Goal: Task Accomplishment & Management: Manage account settings

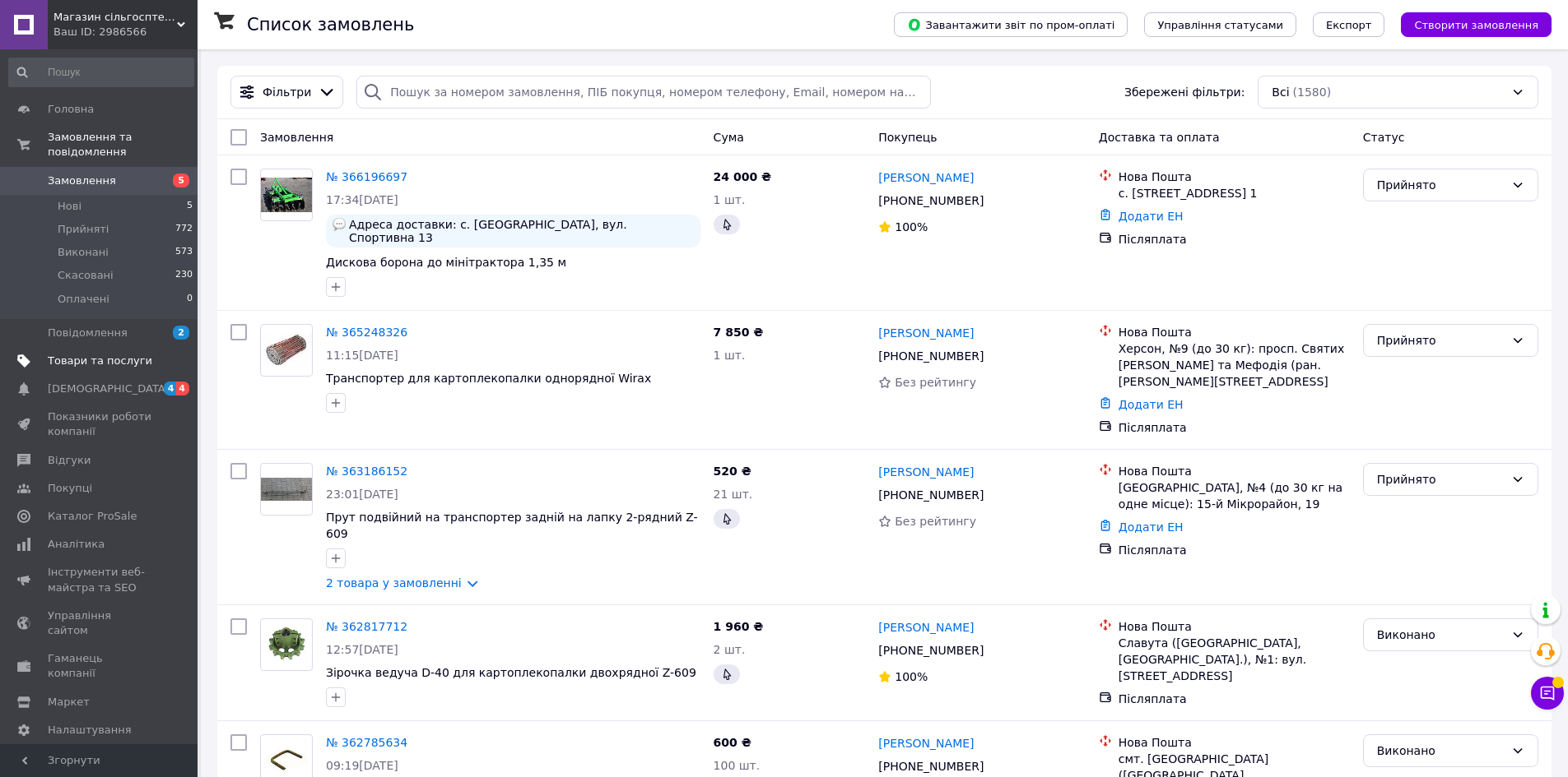
click at [96, 353] on span "Товари та послуги" at bounding box center [100, 361] width 105 height 15
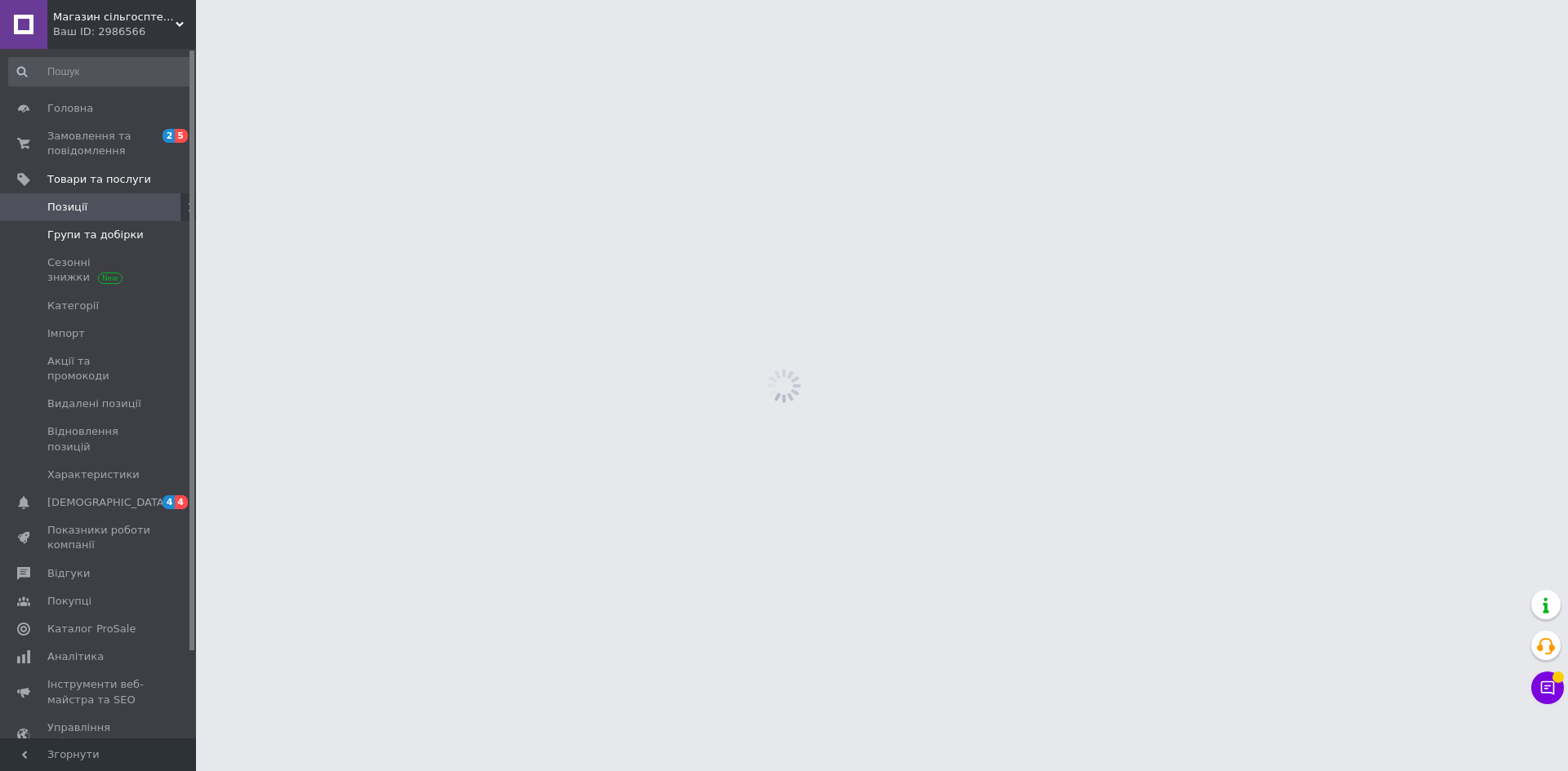
click at [112, 235] on span "Групи та добірки" at bounding box center [95, 234] width 96 height 15
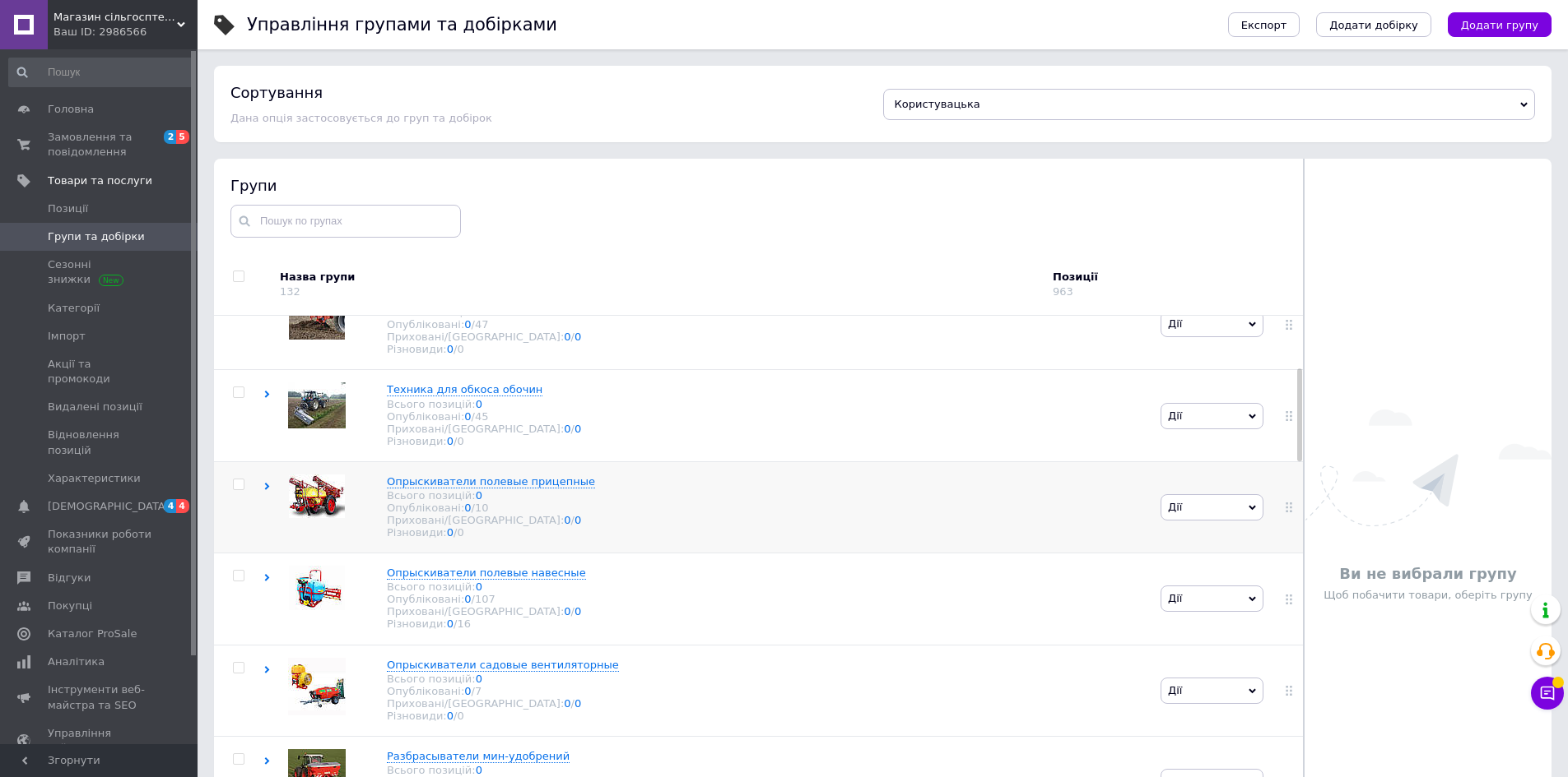
scroll to position [329, 0]
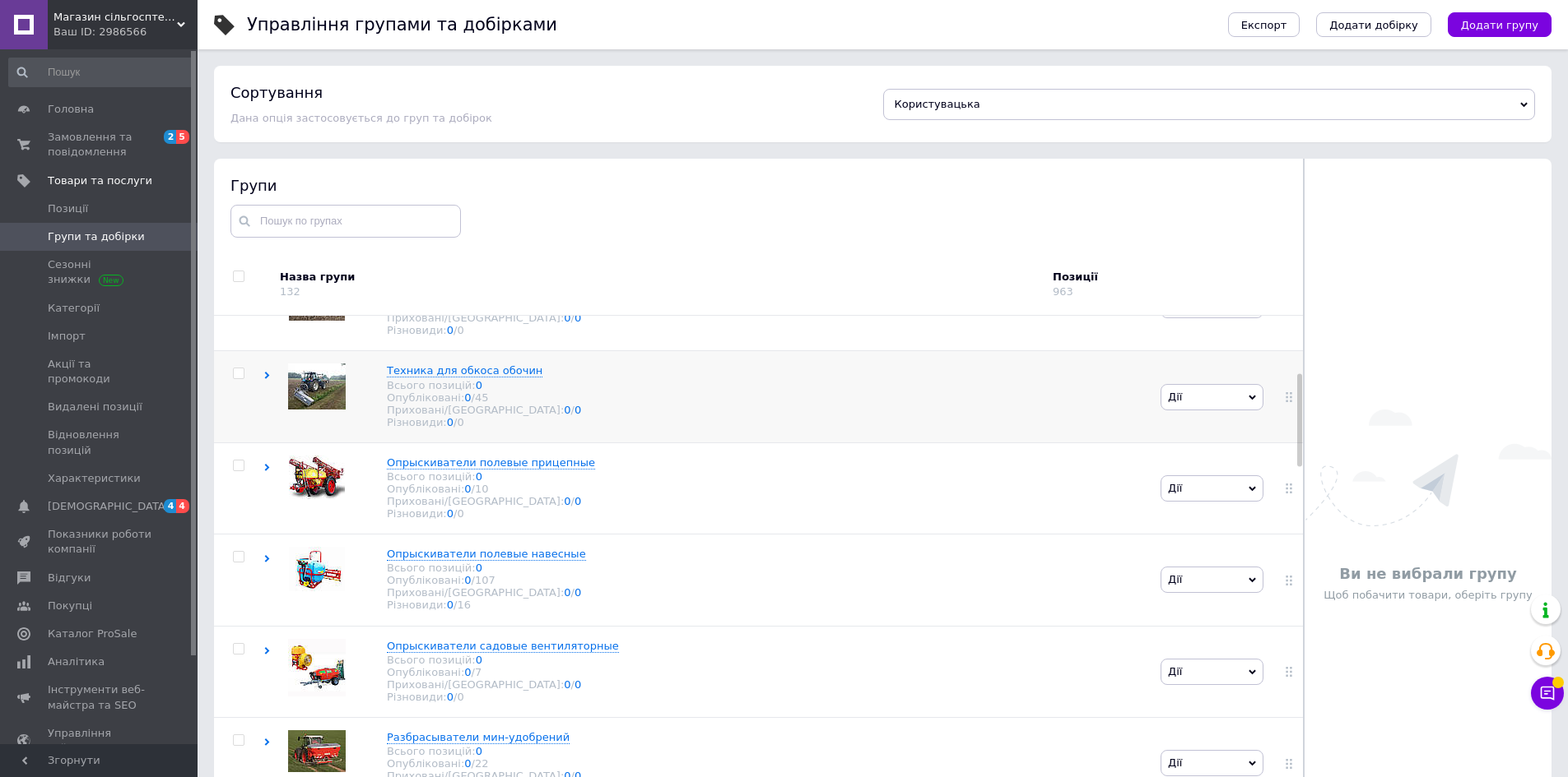
click at [267, 379] on icon at bounding box center [267, 376] width 7 height 7
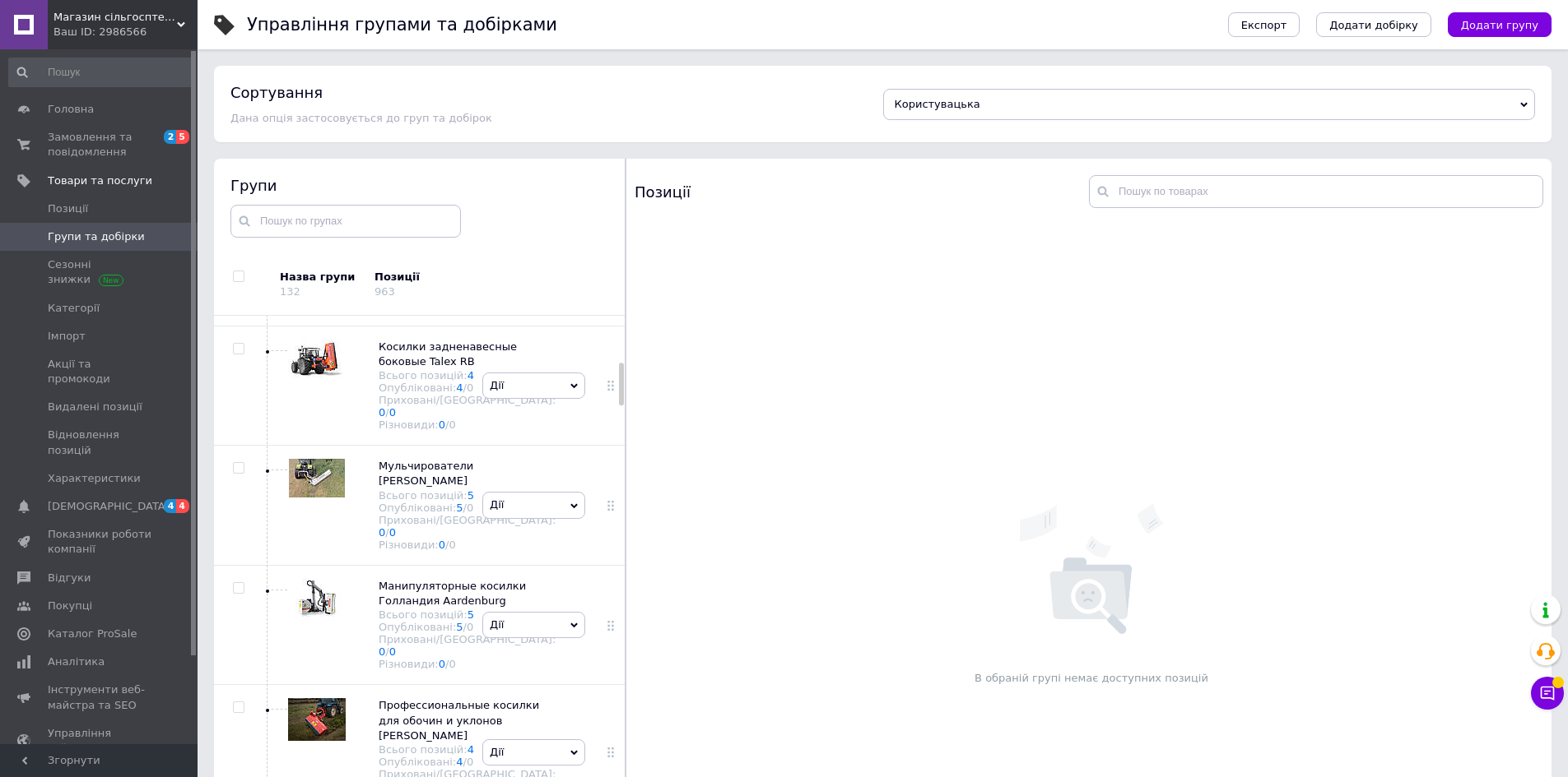
scroll to position [734, 0]
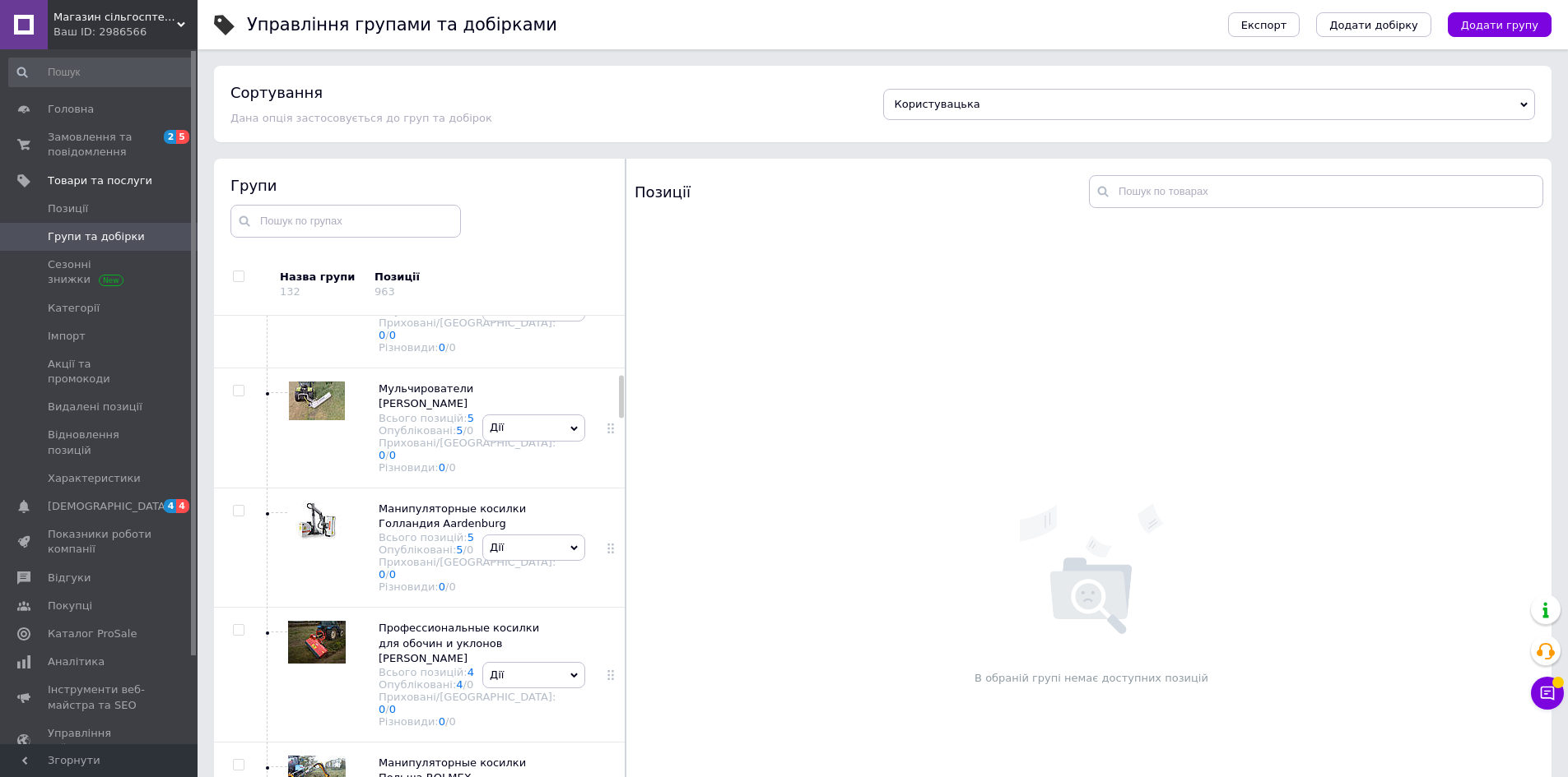
click at [467, 185] on link "12" at bounding box center [474, 179] width 14 height 12
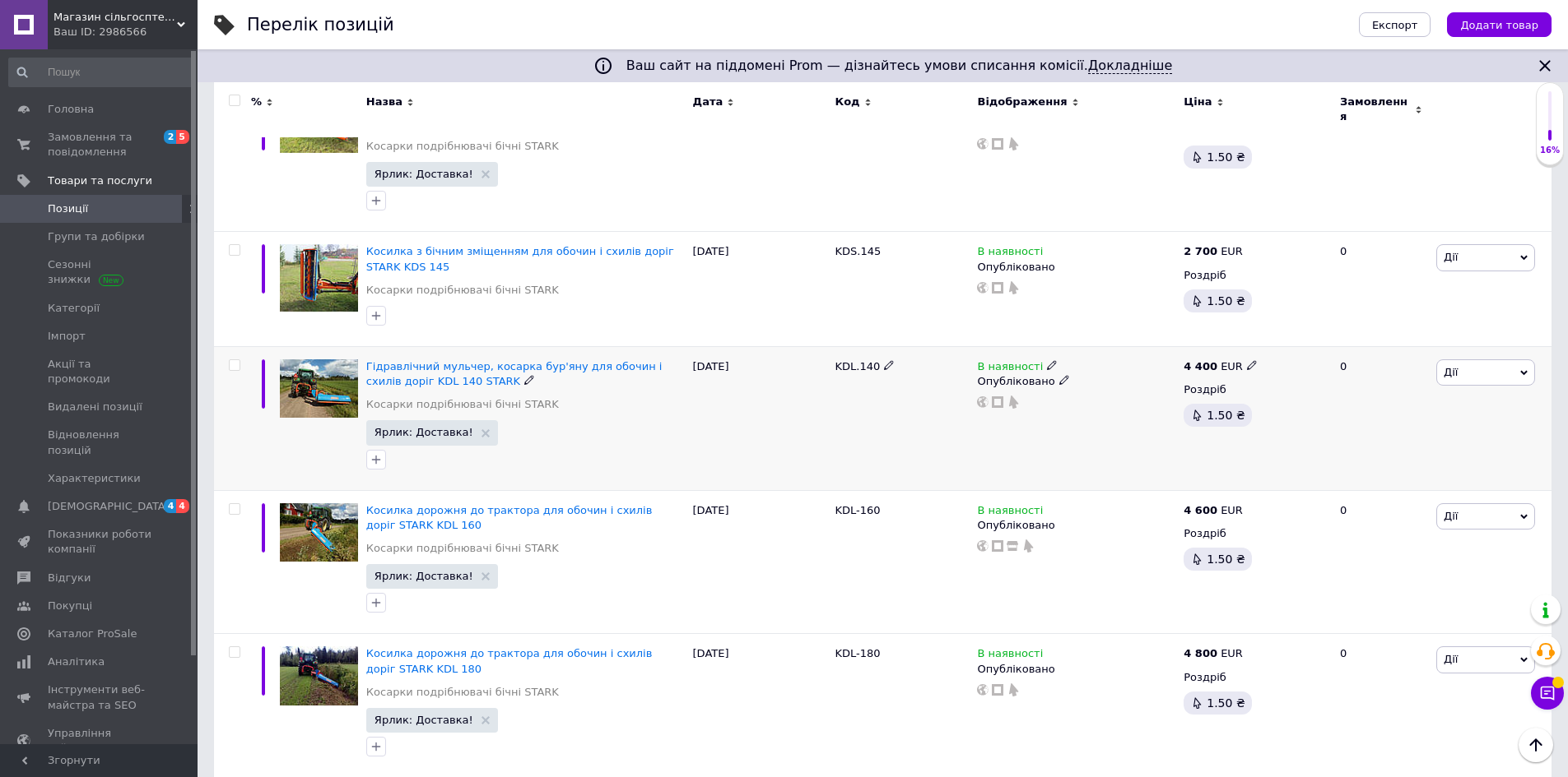
scroll to position [329, 0]
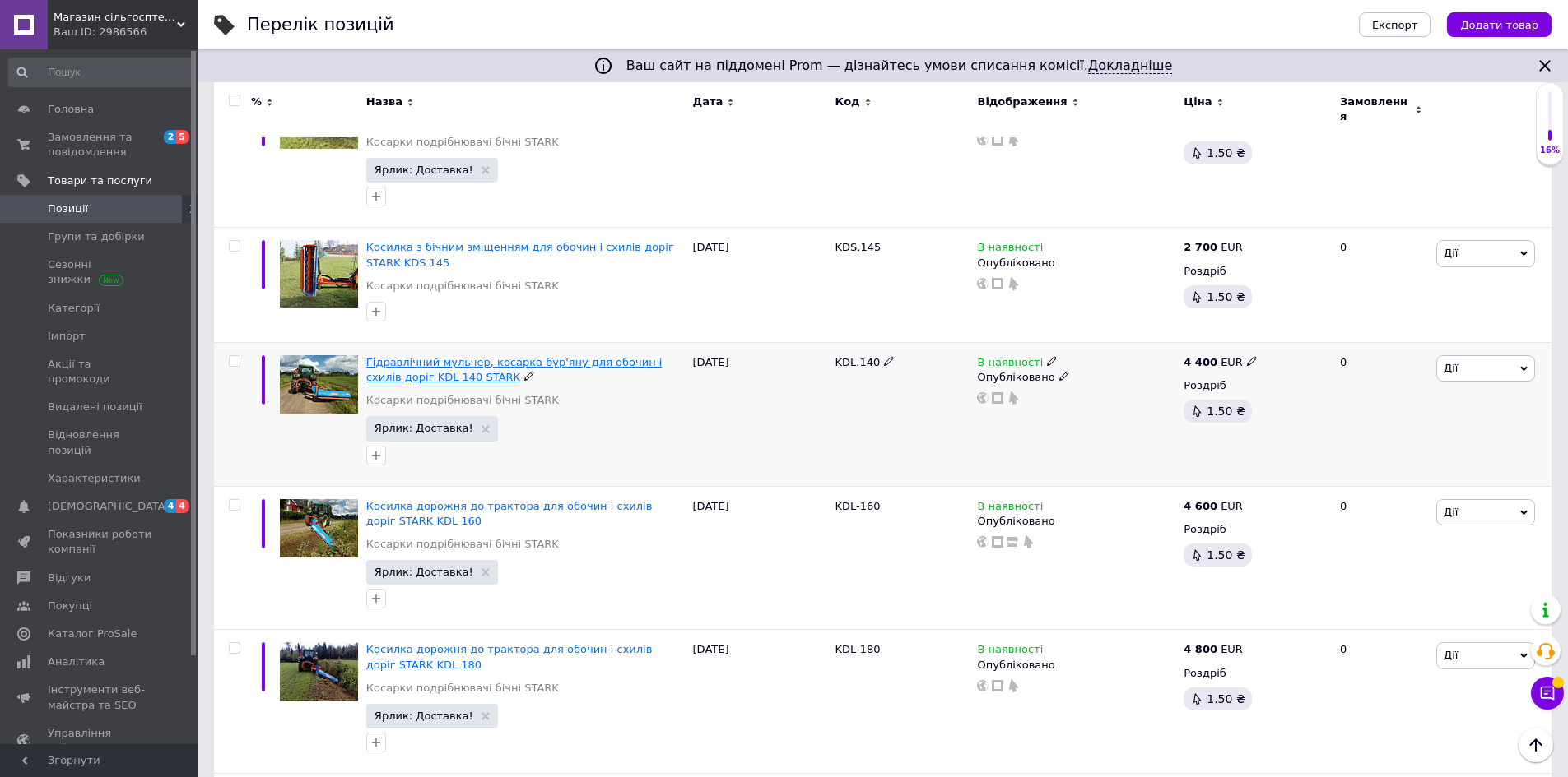
click at [603, 356] on span "Гідравлічний мульчер, косарка бур'яну для обочин і схилів доріг KDL 140 STARK" at bounding box center [514, 369] width 297 height 28
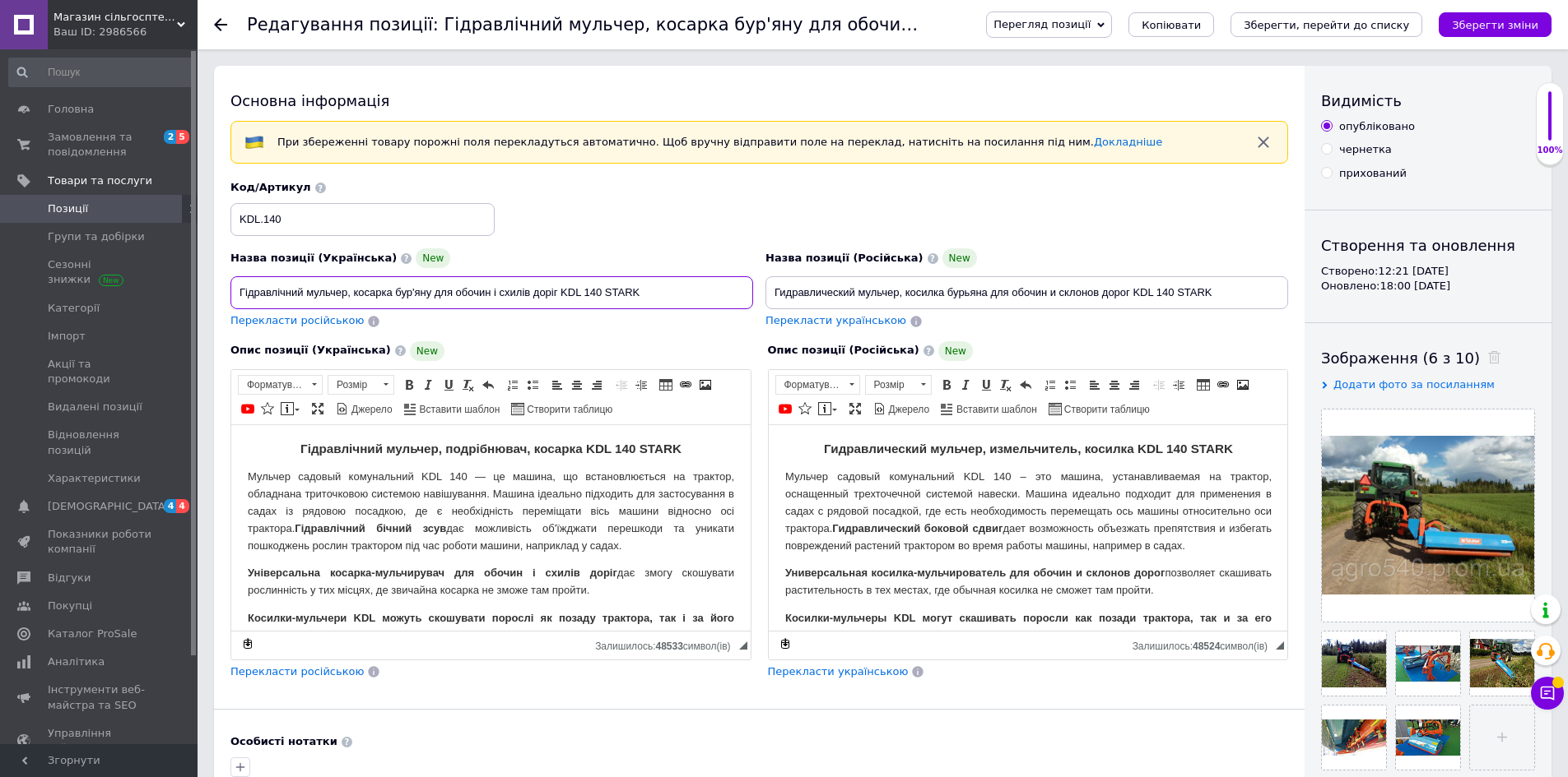
drag, startPoint x: 659, startPoint y: 297, endPoint x: 222, endPoint y: 291, distance: 437.0
click at [222, 291] on div "Основна інформація При збереженні товару порожні поля перекладуться автоматично…" at bounding box center [760, 551] width 1091 height 971
drag, startPoint x: 676, startPoint y: 448, endPoint x: 262, endPoint y: 443, distance: 414.0
click at [262, 443] on h3 "Гідравлічний мульчер, подрібнювач, косарка KDL 140 STARK" at bounding box center [491, 448] width 487 height 15
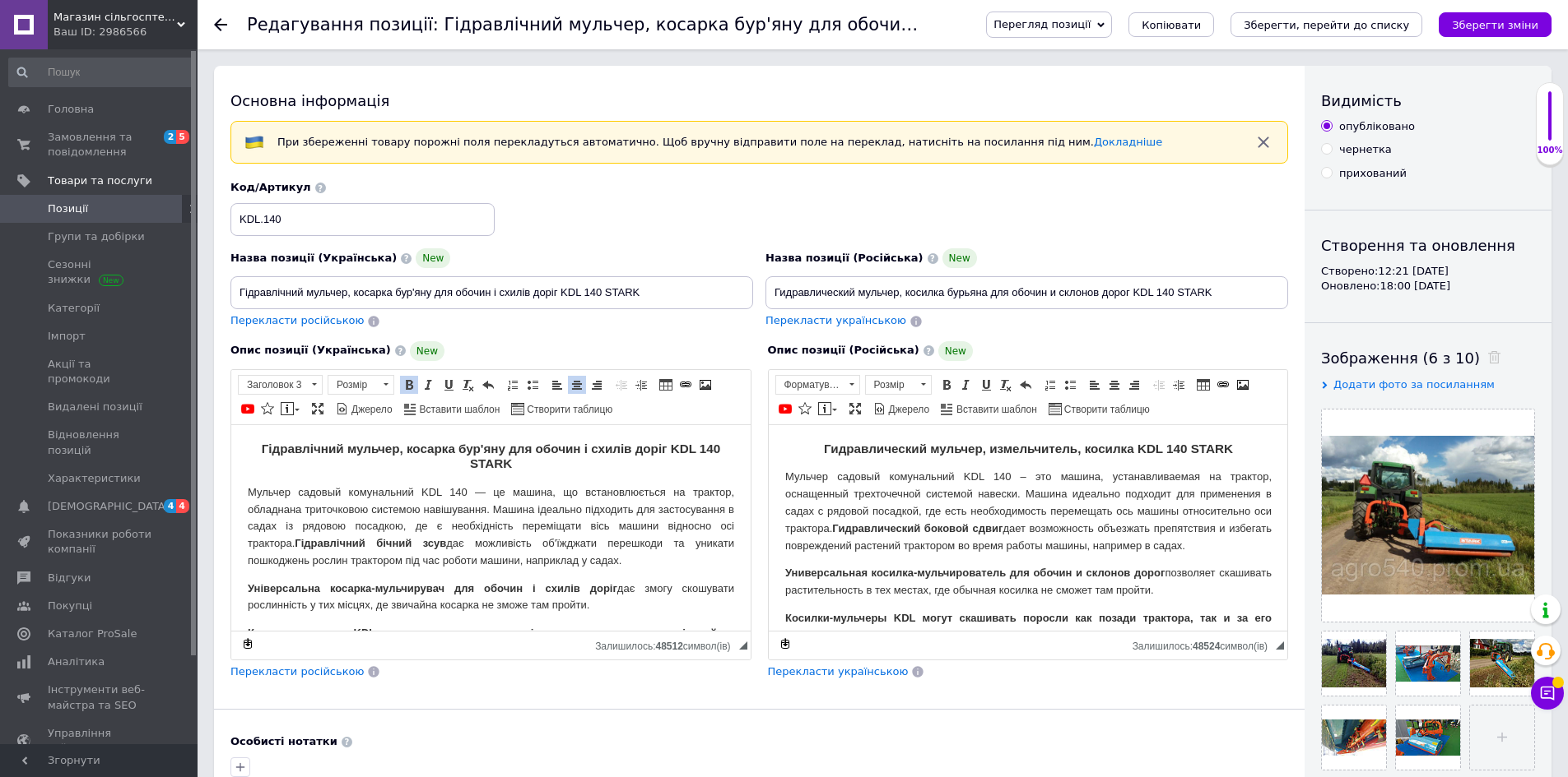
click at [560, 480] on body "Гідравлічний мульчер, косарка бур'яну для обочин і схилів доріг KDL 140 STARK М…" at bounding box center [491, 765] width 487 height 648
drag, startPoint x: 1224, startPoint y: 292, endPoint x: 744, endPoint y: 289, distance: 480.0
click at [744, 289] on div "Назва позиції (Українська) New Гідравлічний мульчер, косарка бур'яну для обочин…" at bounding box center [760, 255] width 1070 height 162
drag, startPoint x: 1224, startPoint y: 447, endPoint x: 783, endPoint y: 432, distance: 441.3
click at [783, 432] on html "Гидравлический мульчер, измельчитель, косилка KDL 140 STARK Мульчер садовый ком…" at bounding box center [1027, 757] width 520 height 666
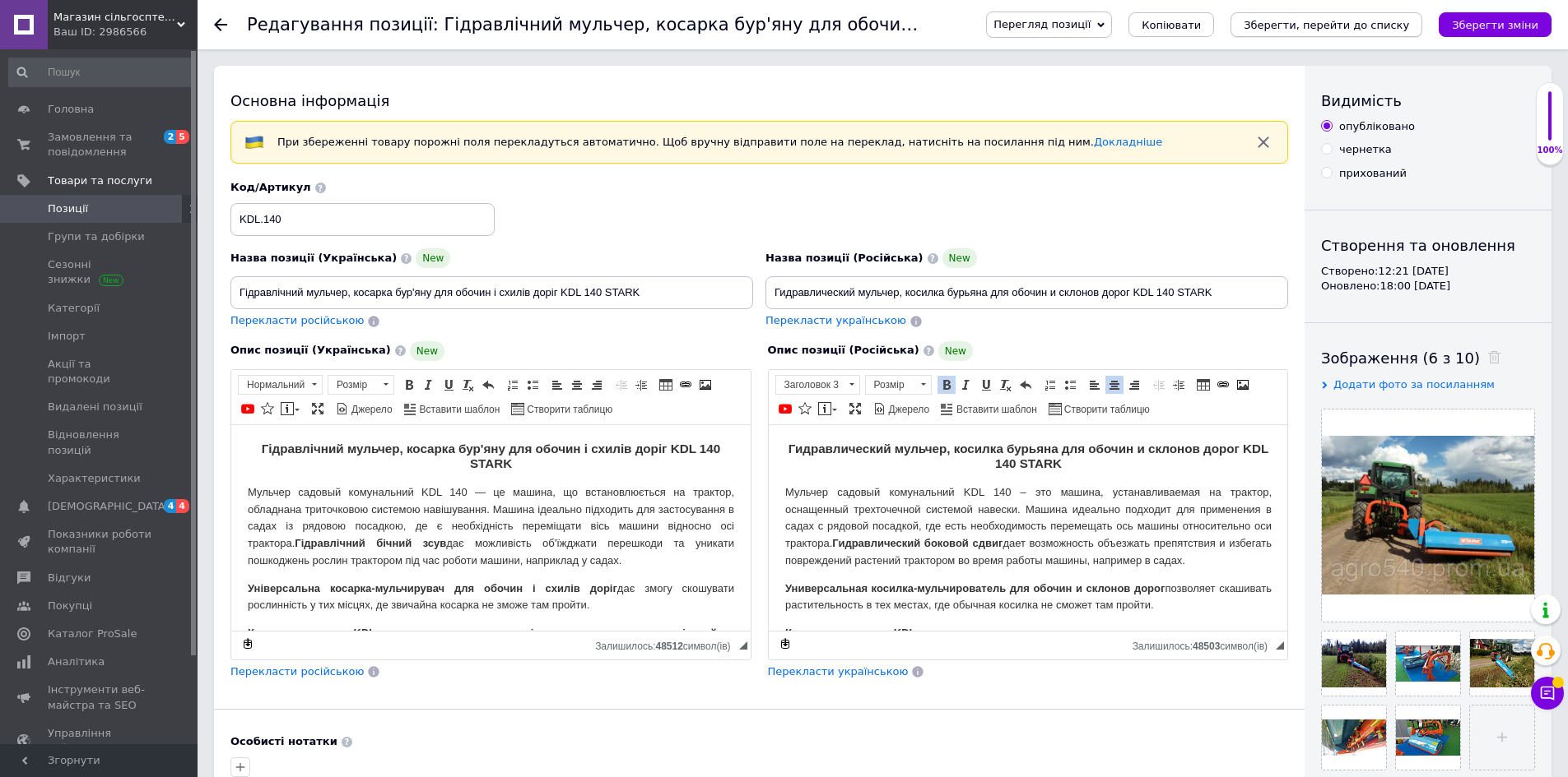
click at [1366, 25] on icon "Зберегти, перейти до списку" at bounding box center [1326, 25] width 165 height 12
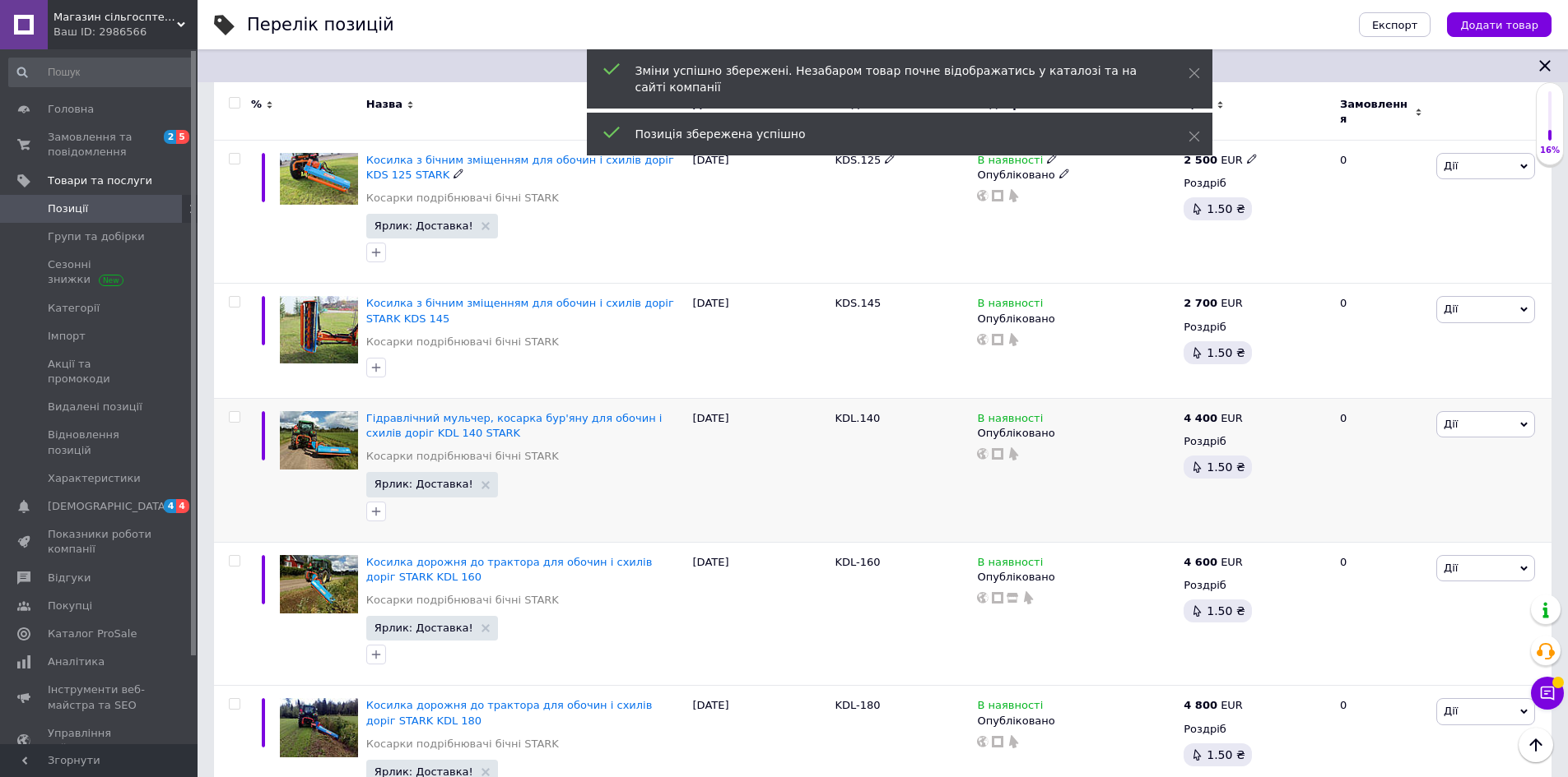
scroll to position [329, 0]
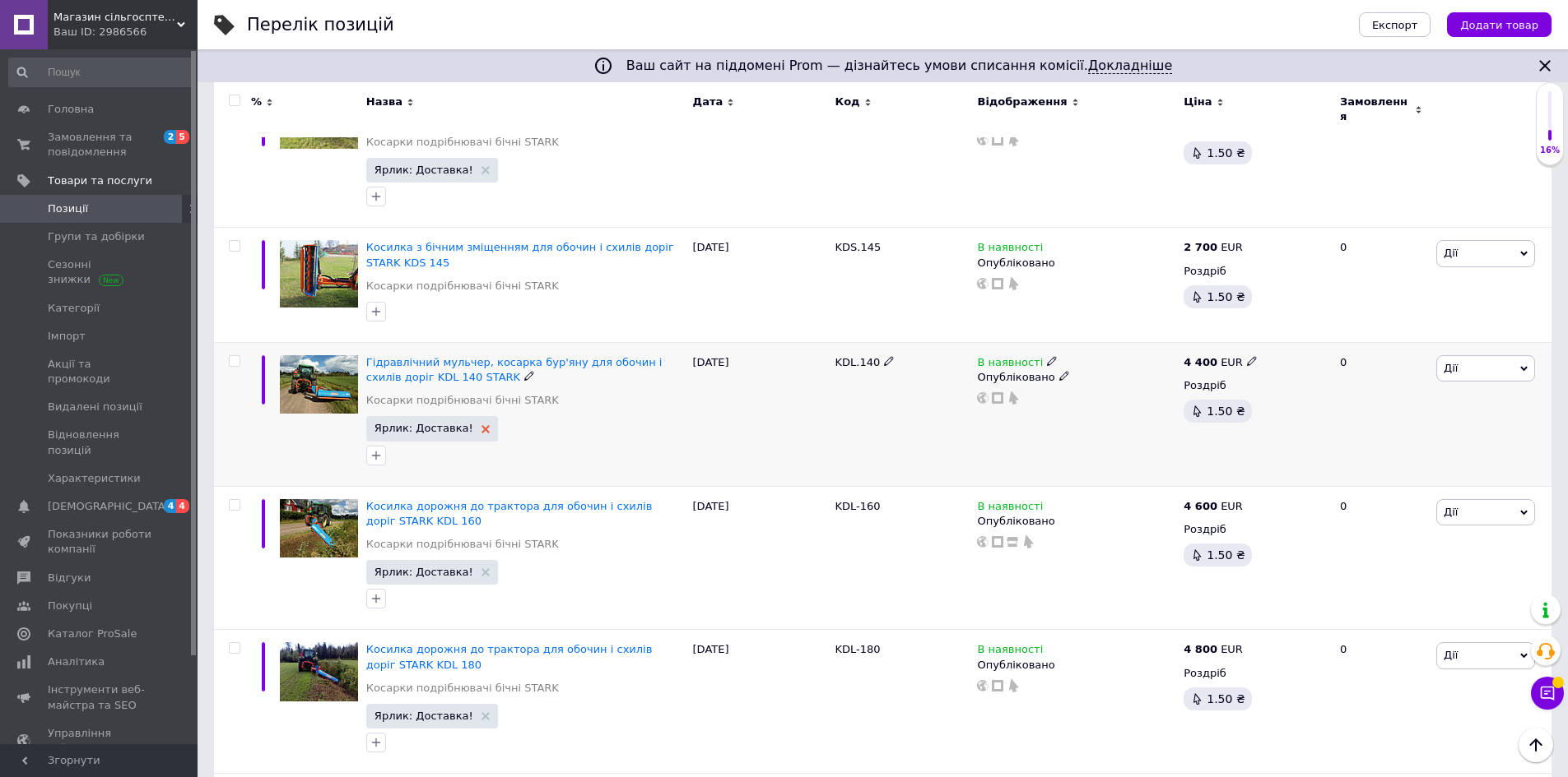
click at [482, 425] on use at bounding box center [485, 429] width 8 height 8
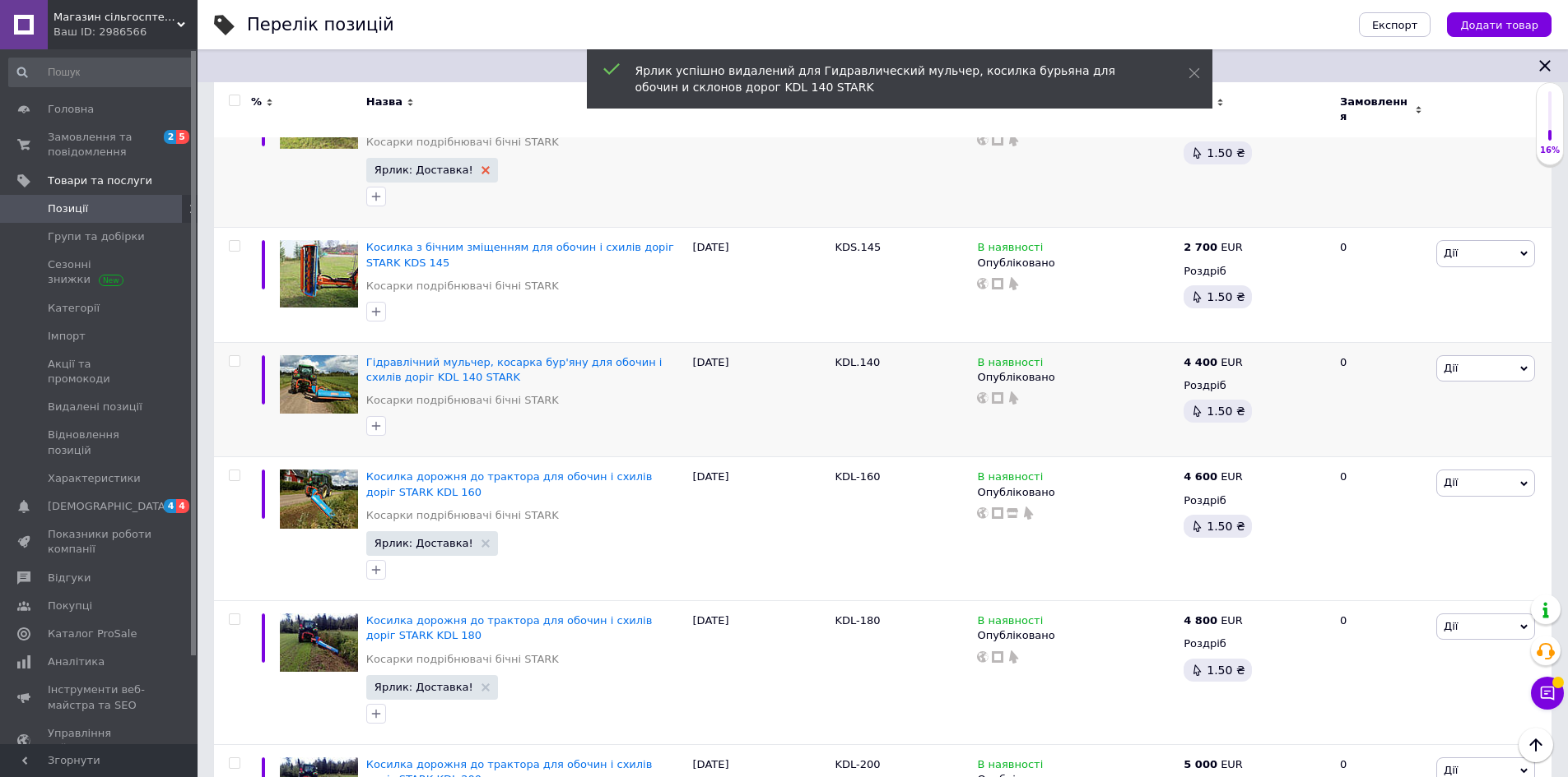
click at [482, 166] on icon at bounding box center [485, 170] width 8 height 8
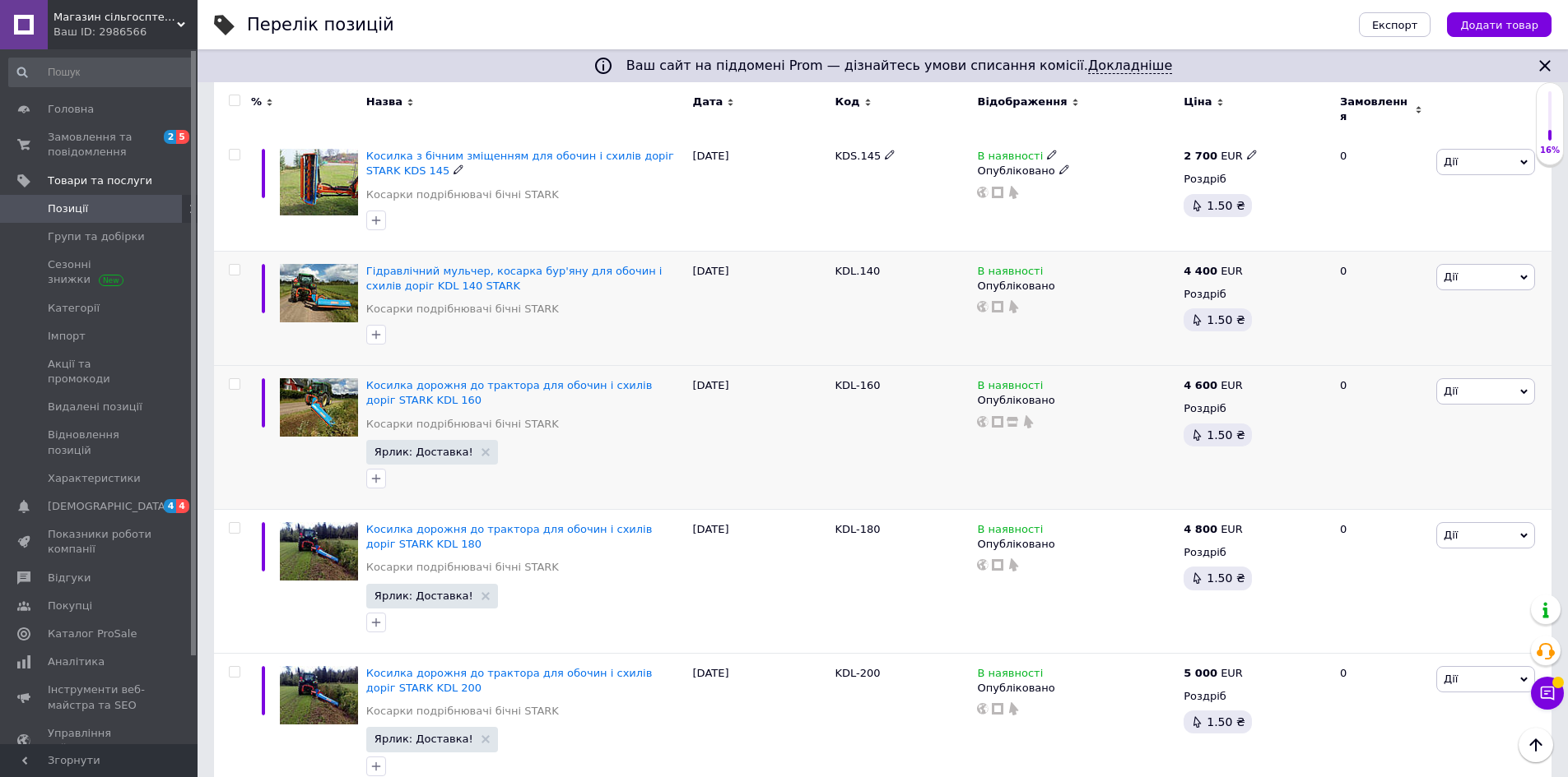
scroll to position [411, 0]
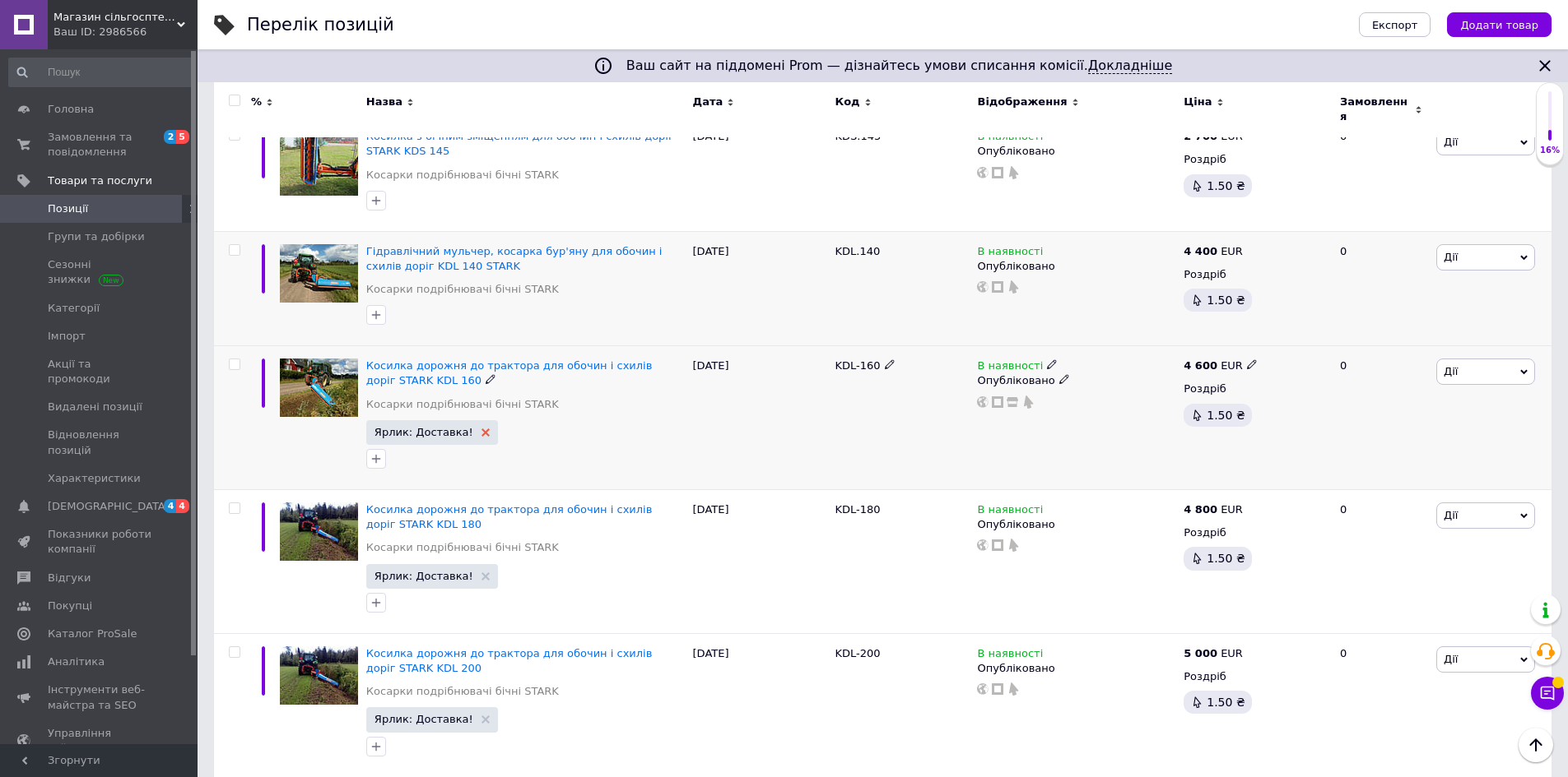
click at [482, 429] on icon at bounding box center [485, 432] width 8 height 8
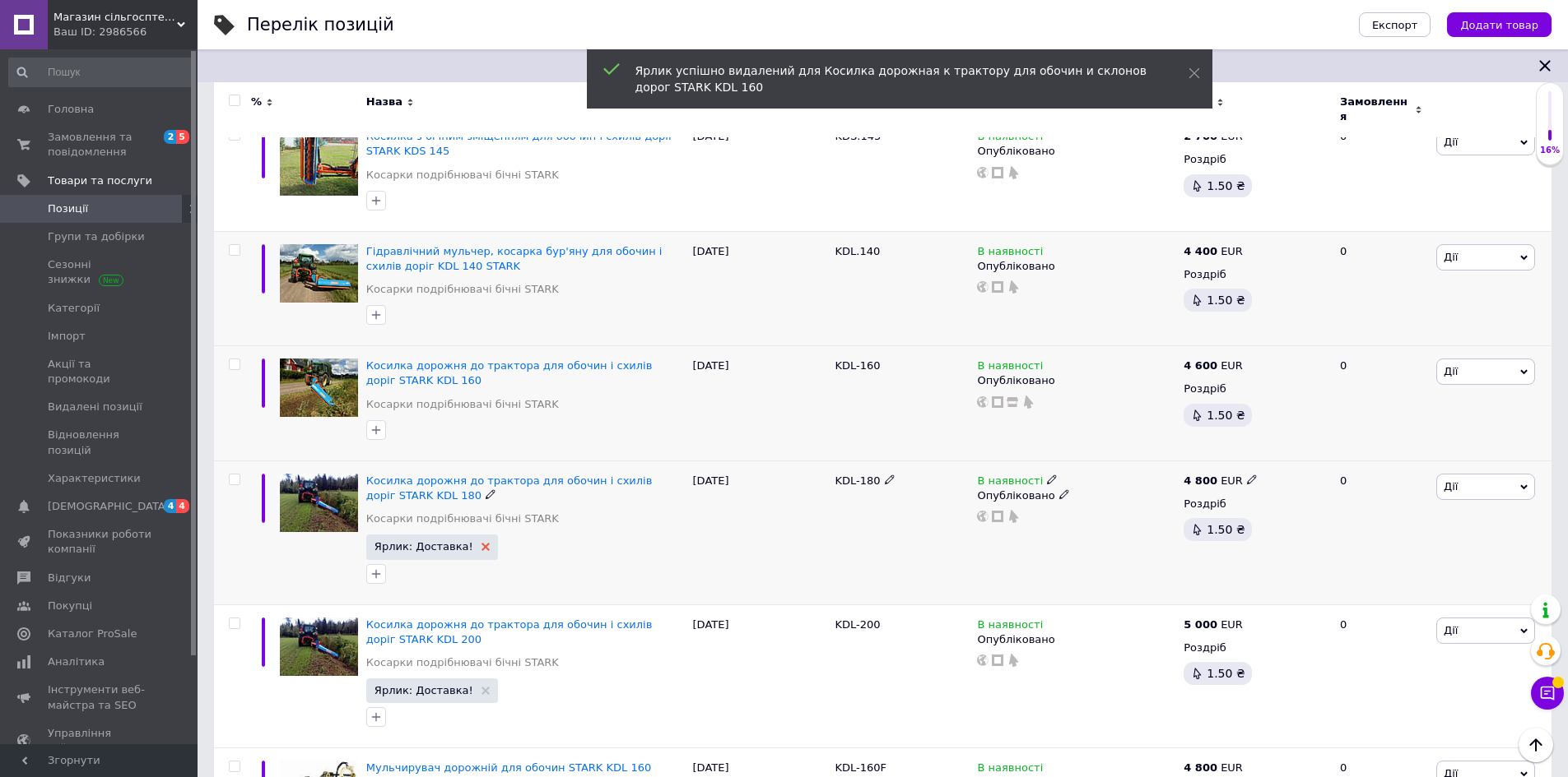
click at [482, 543] on use at bounding box center [485, 546] width 8 height 8
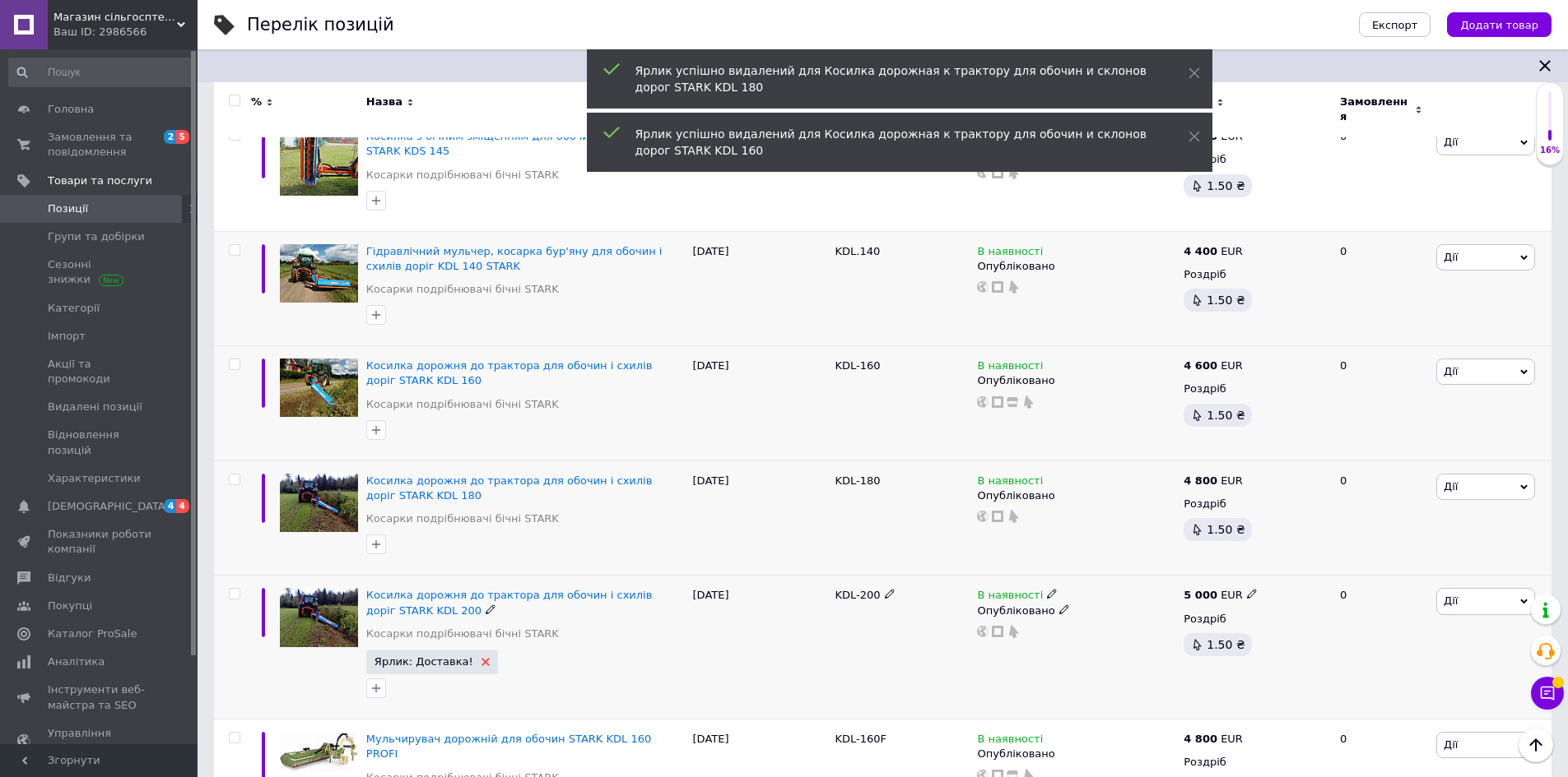
click at [482, 658] on use at bounding box center [485, 662] width 8 height 8
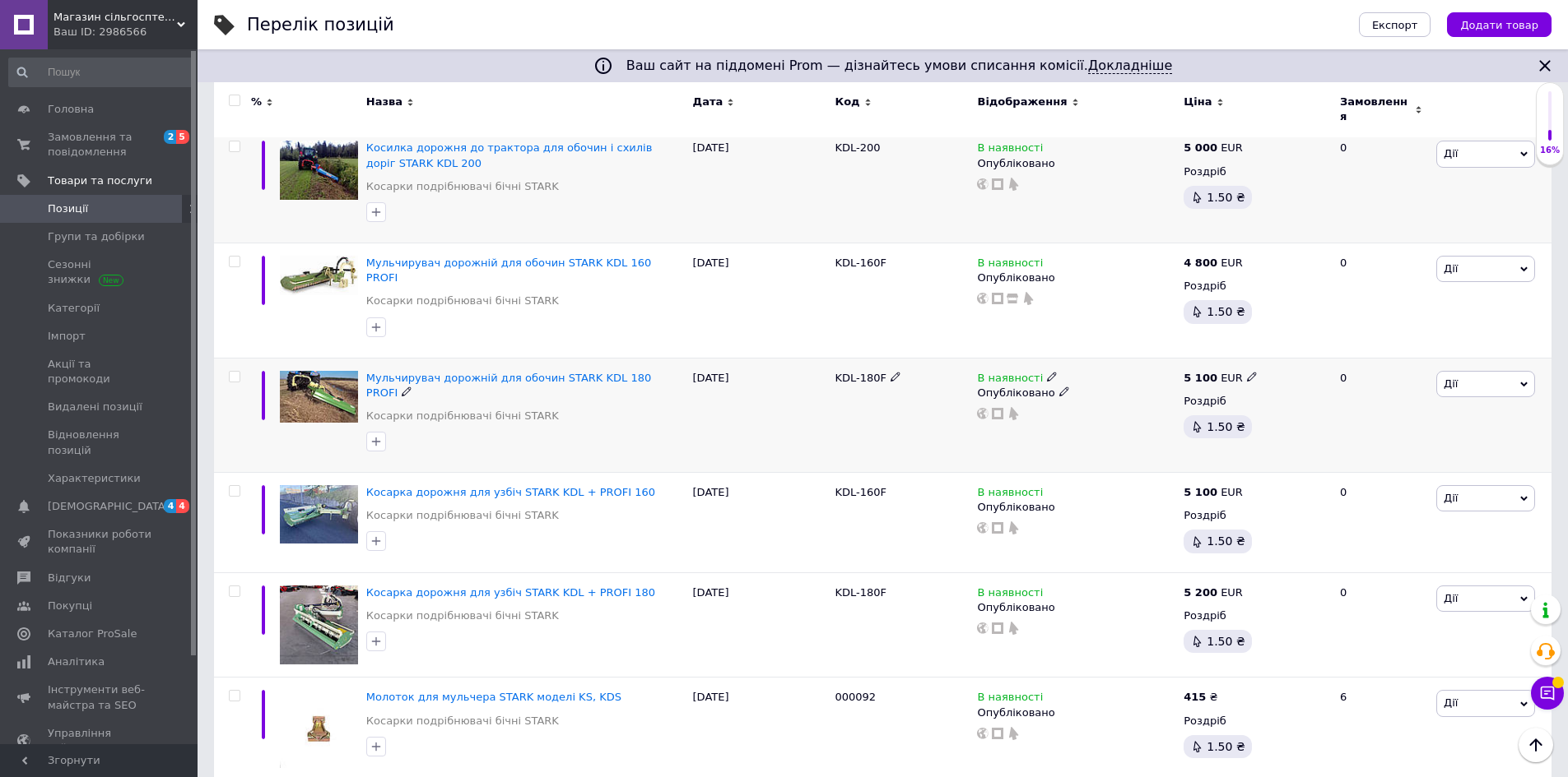
scroll to position [863, 0]
